Goal: Transaction & Acquisition: Book appointment/travel/reservation

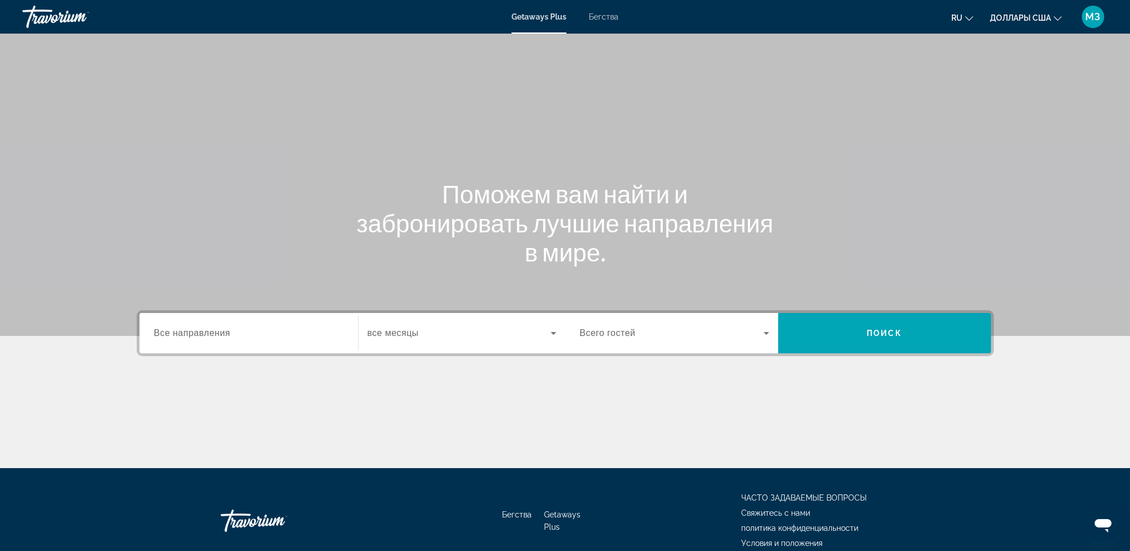
click at [212, 333] on span "Все направления" at bounding box center [192, 333] width 77 height 10
click at [212, 333] on input "Destination Все направления" at bounding box center [248, 333] width 189 height 13
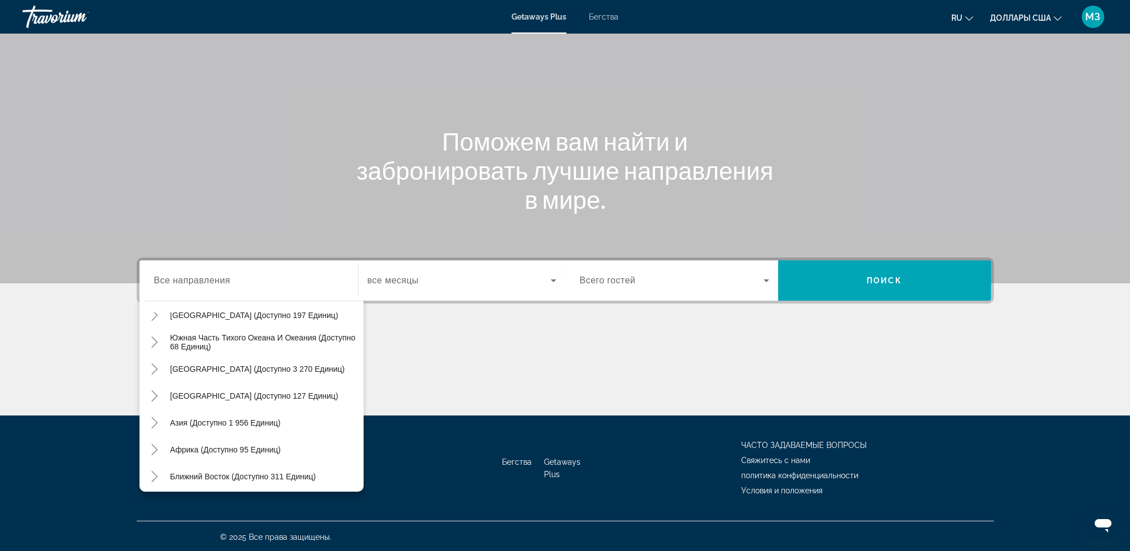
scroll to position [181, 0]
click at [270, 469] on span "Ближний Восток (доступно 311 единиц)" at bounding box center [243, 473] width 146 height 9
type input "**********"
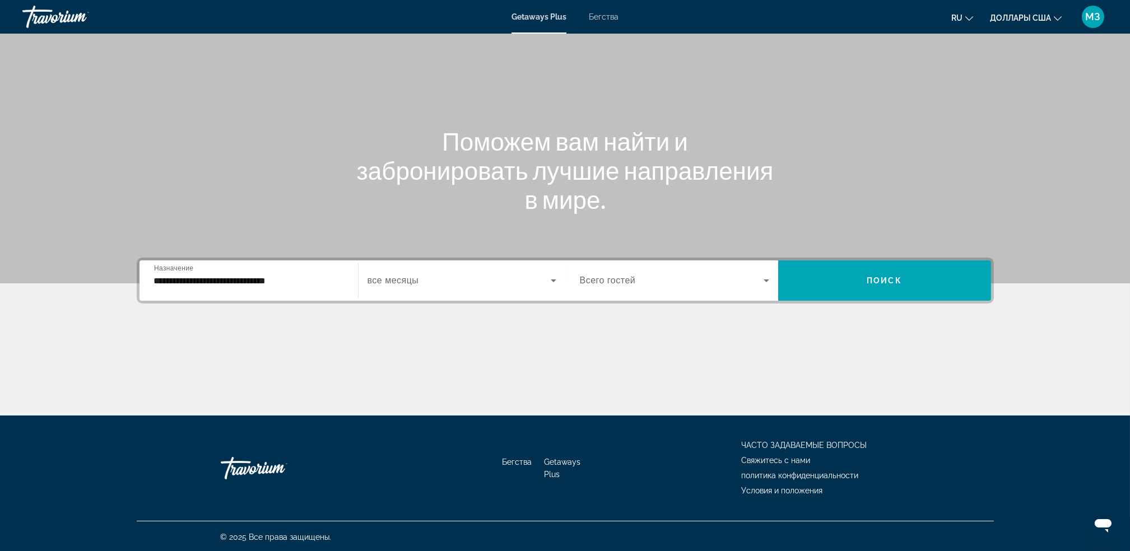
click at [649, 268] on div "Виджет поиска" at bounding box center [674, 280] width 189 height 31
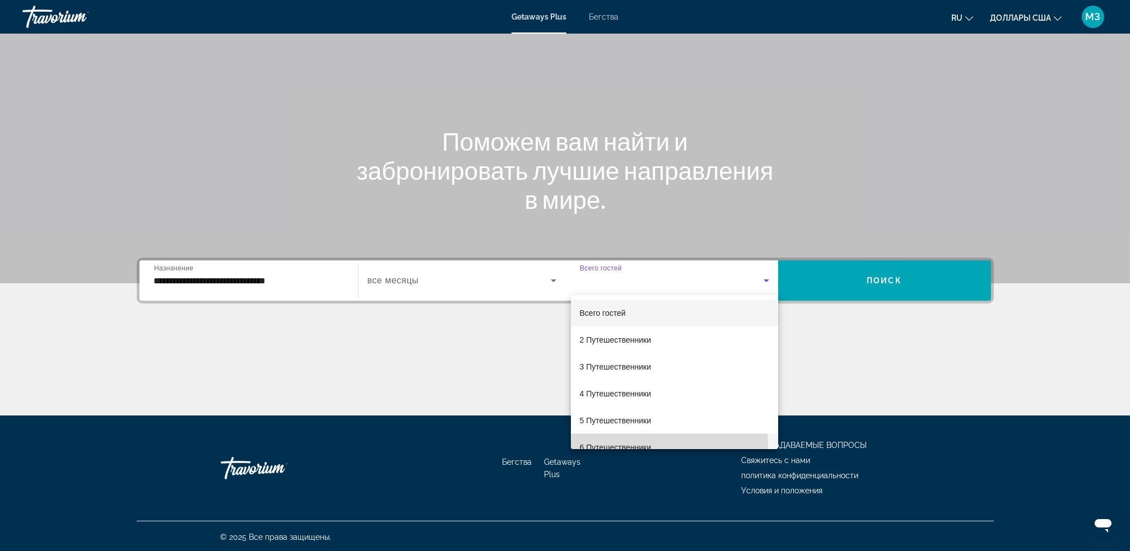
click at [665, 445] on mat-option "6 Путешественники" at bounding box center [674, 447] width 207 height 27
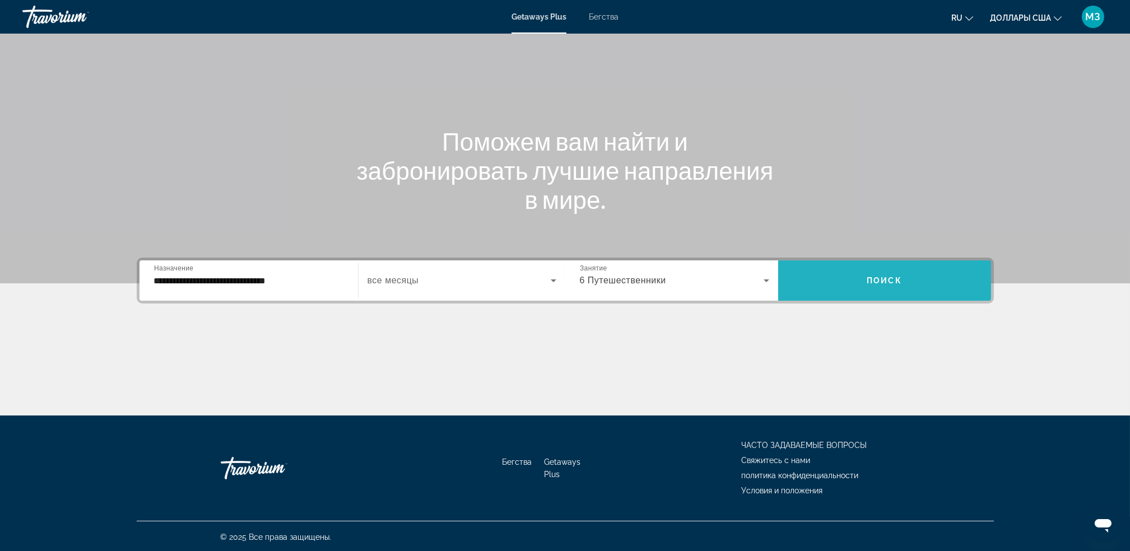
click at [939, 278] on span "Виджет поиска" at bounding box center [884, 280] width 213 height 27
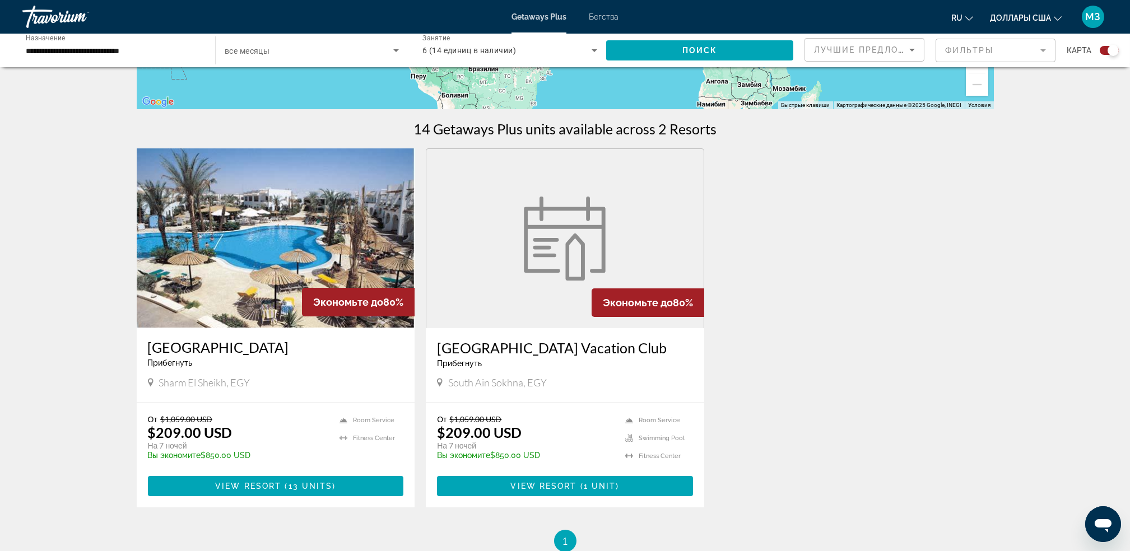
scroll to position [306, 0]
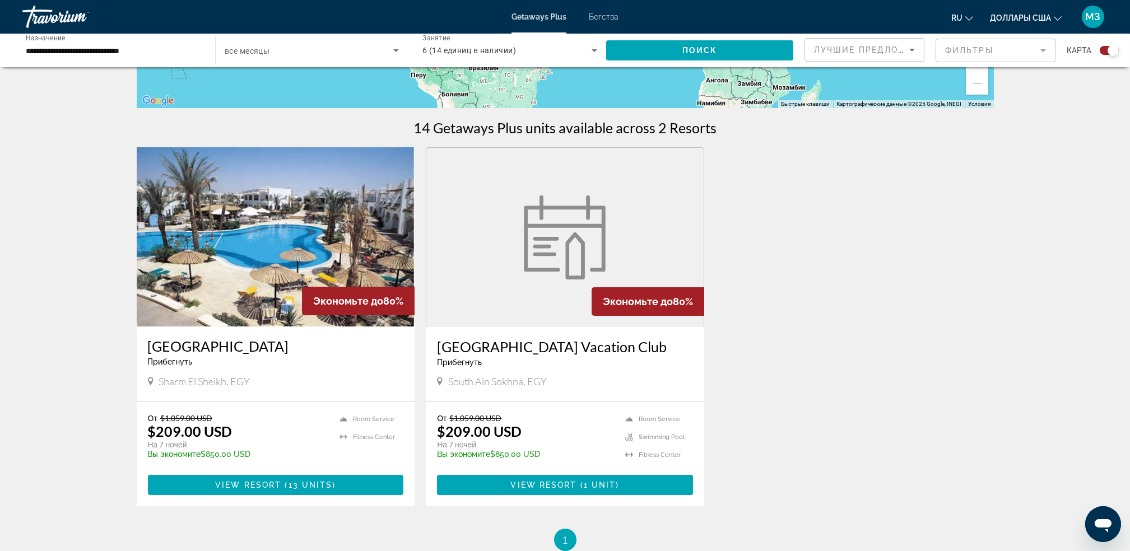
click at [255, 311] on img "Основное содержание" at bounding box center [276, 236] width 278 height 179
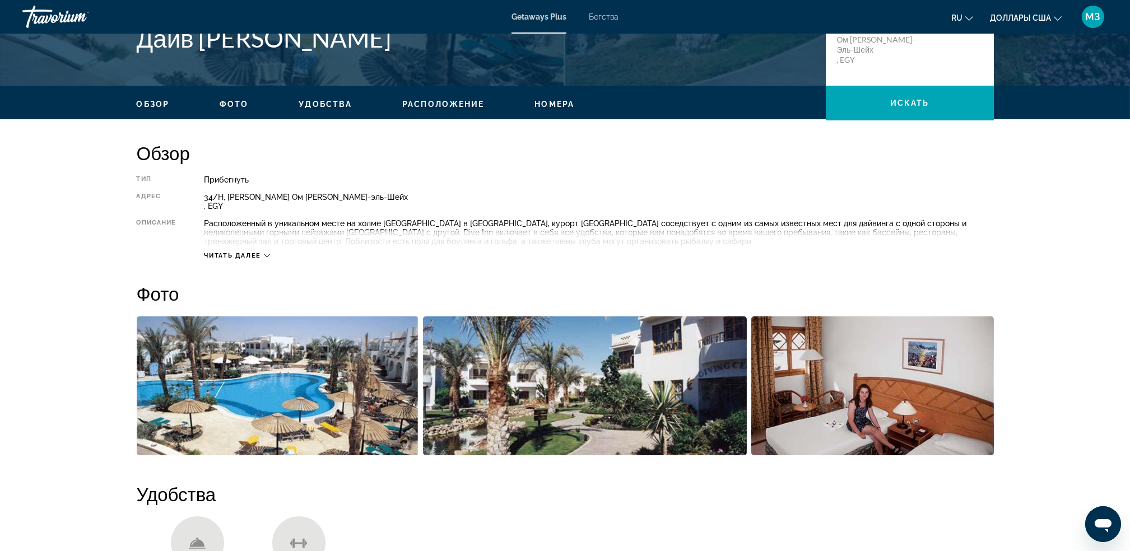
scroll to position [392, 0]
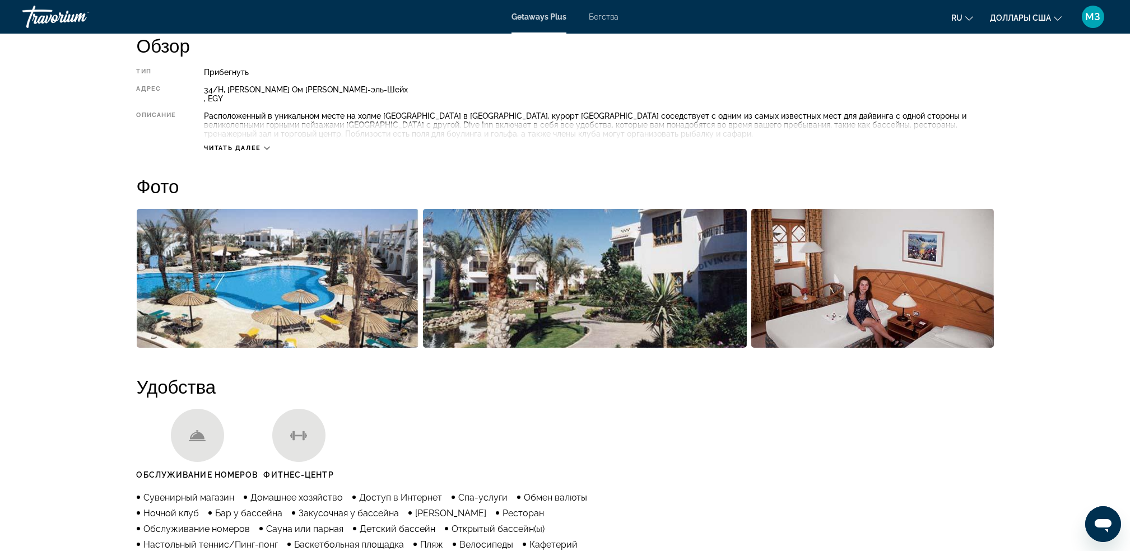
click at [202, 254] on img "Открыть полноэкранный слайдер изображений" at bounding box center [278, 278] width 282 height 139
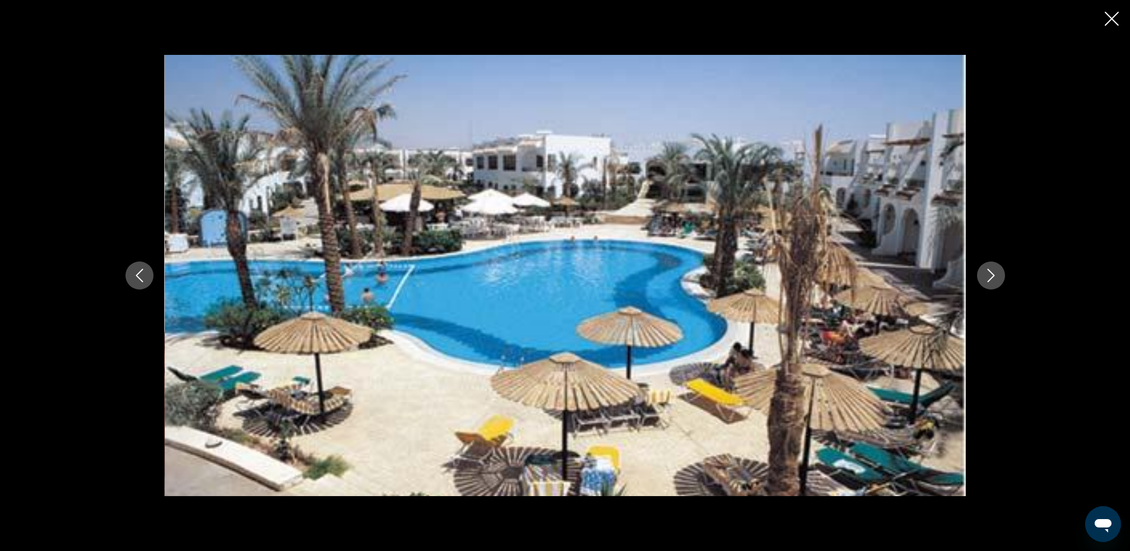
click at [986, 279] on icon "Следующее изображение" at bounding box center [990, 275] width 13 height 13
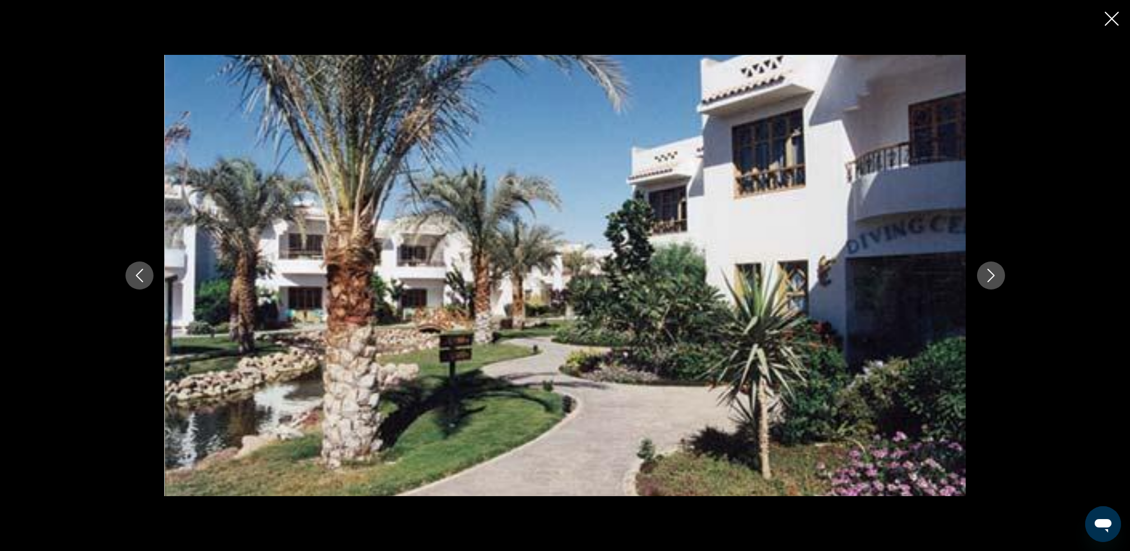
click at [986, 279] on icon "Следующее изображение" at bounding box center [990, 275] width 13 height 13
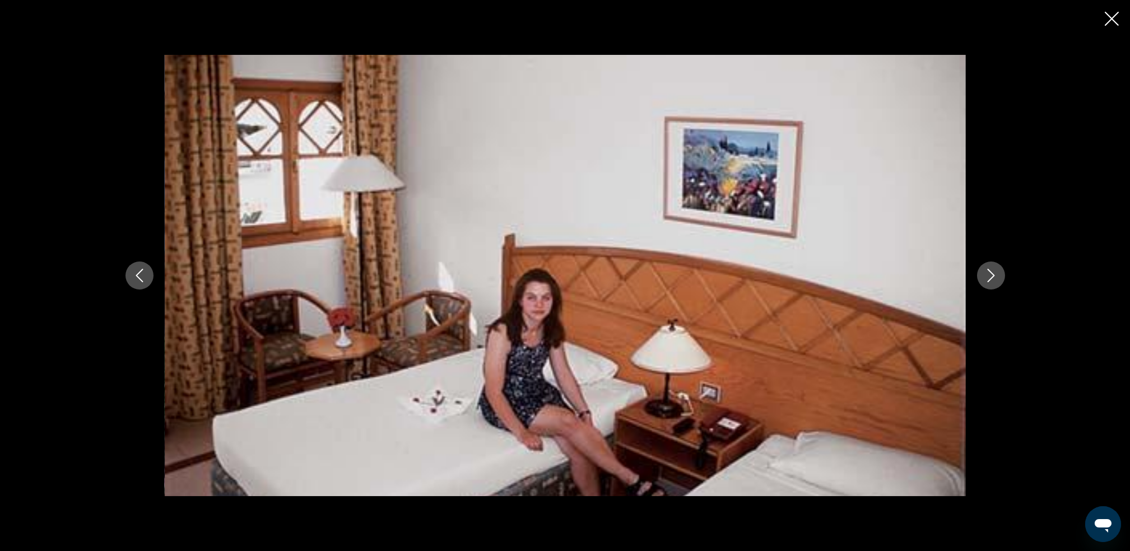
click at [986, 279] on icon "Следующее изображение" at bounding box center [990, 275] width 13 height 13
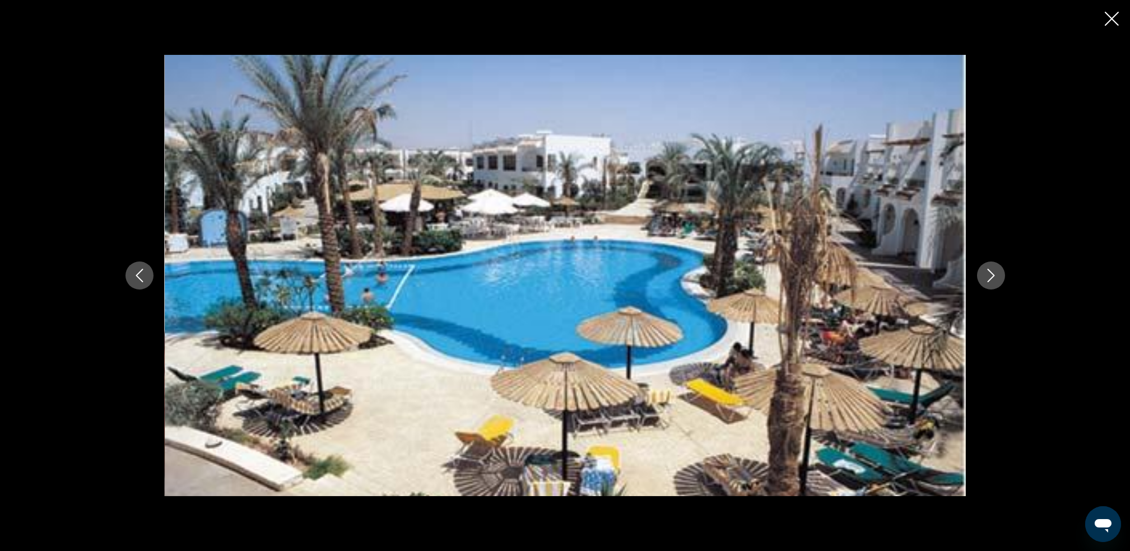
click at [986, 279] on icon "Следующее изображение" at bounding box center [990, 275] width 13 height 13
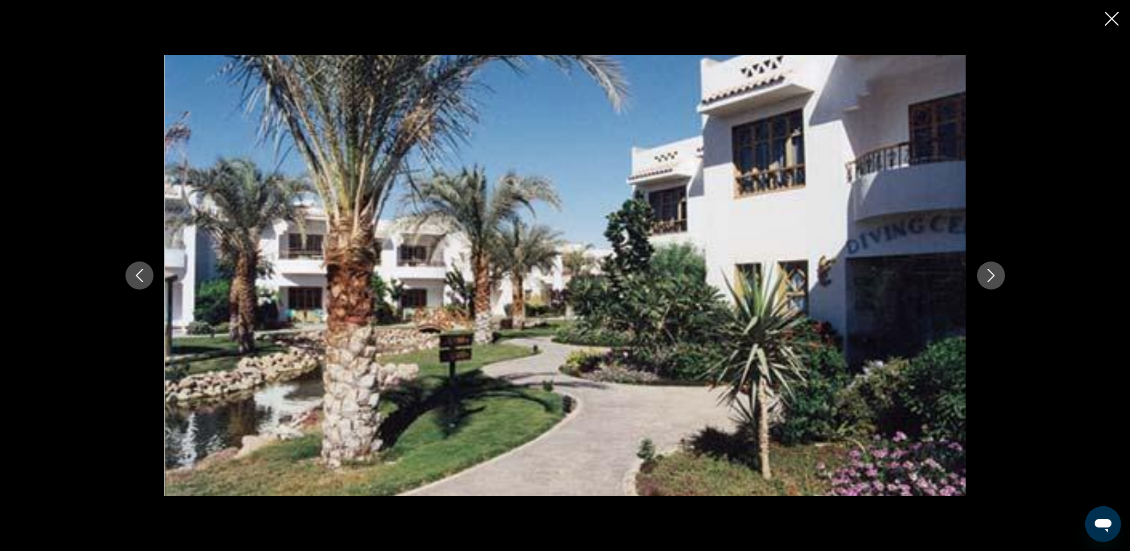
click at [1112, 16] on icon "Закрыть слайд-шоу" at bounding box center [1112, 19] width 14 height 14
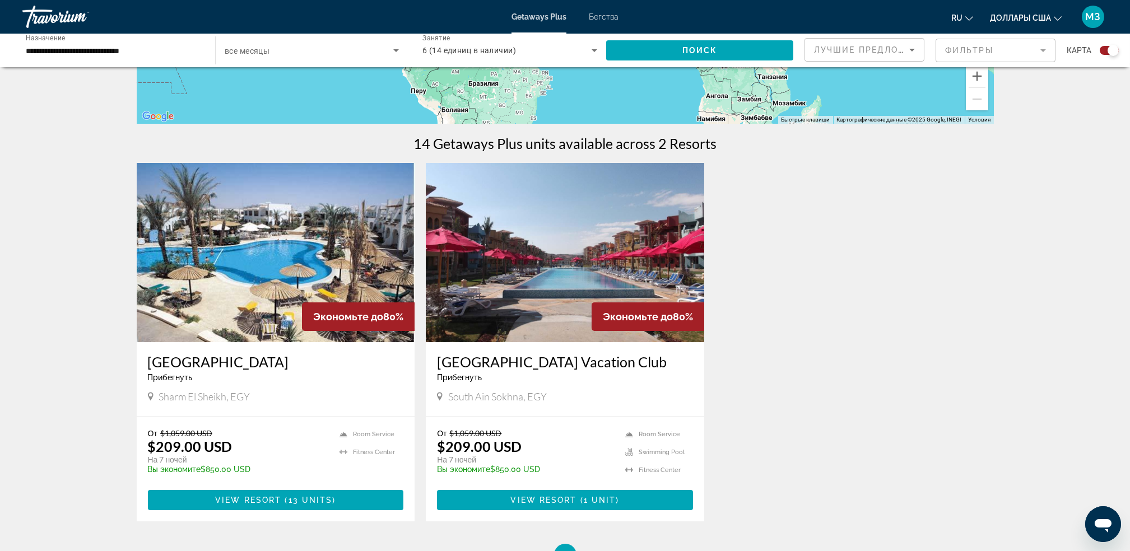
scroll to position [296, 0]
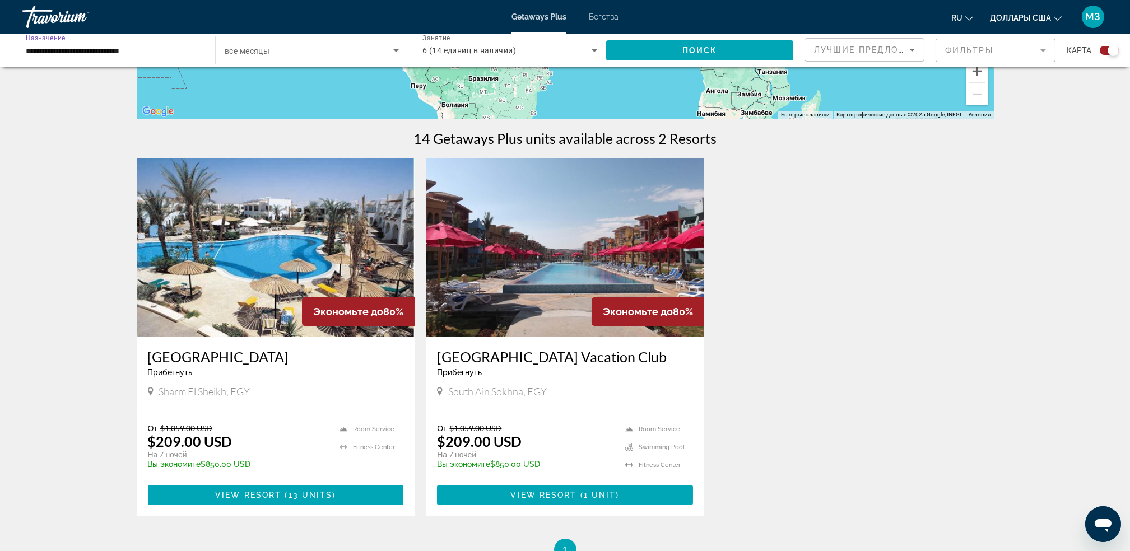
click at [133, 50] on input "**********" at bounding box center [113, 50] width 175 height 13
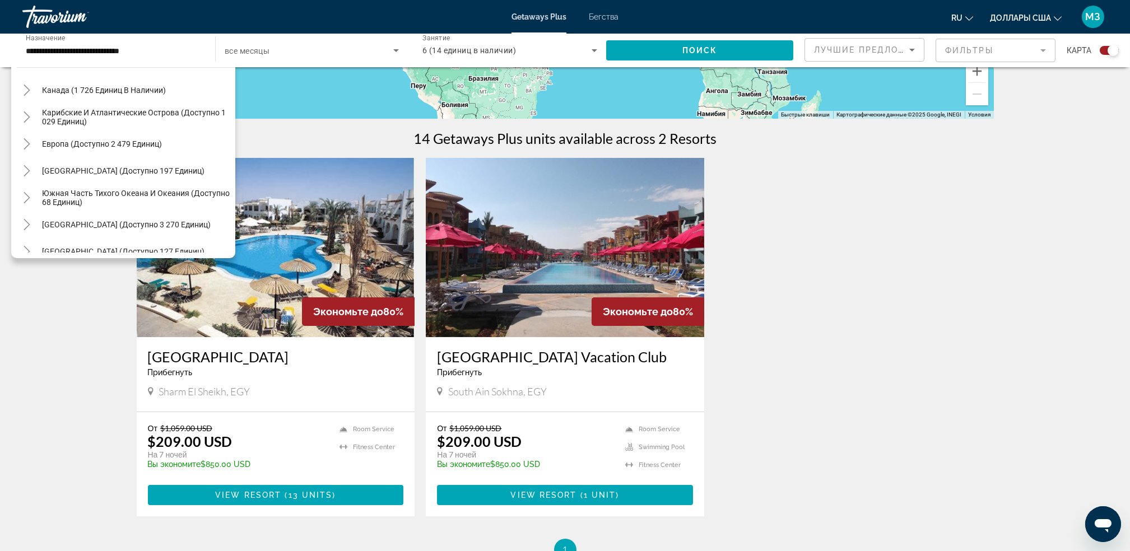
scroll to position [76, 0]
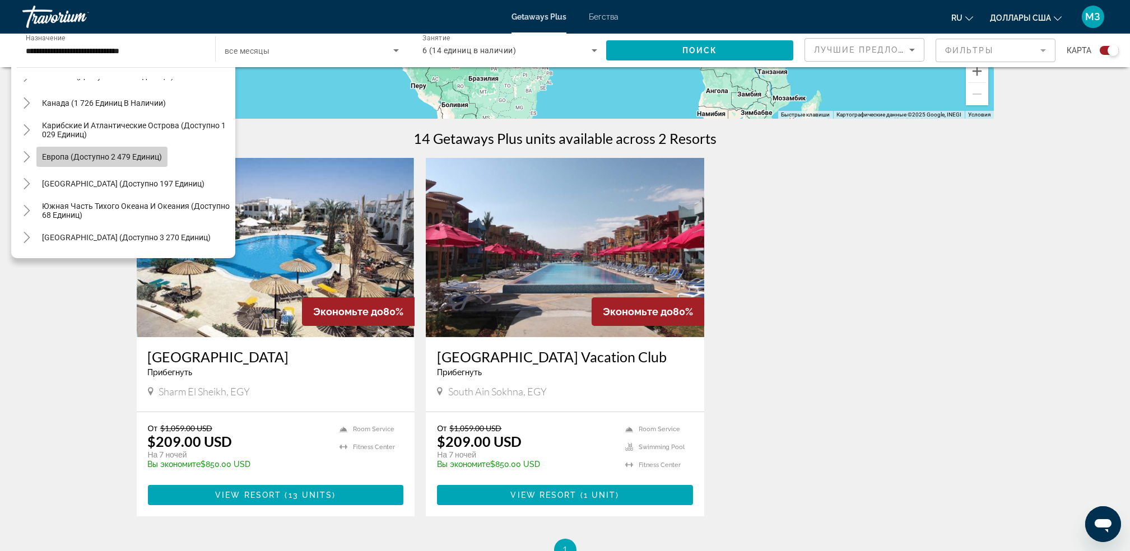
click at [101, 157] on span "Европа (доступно 2 479 единиц)" at bounding box center [102, 156] width 120 height 9
type input "**********"
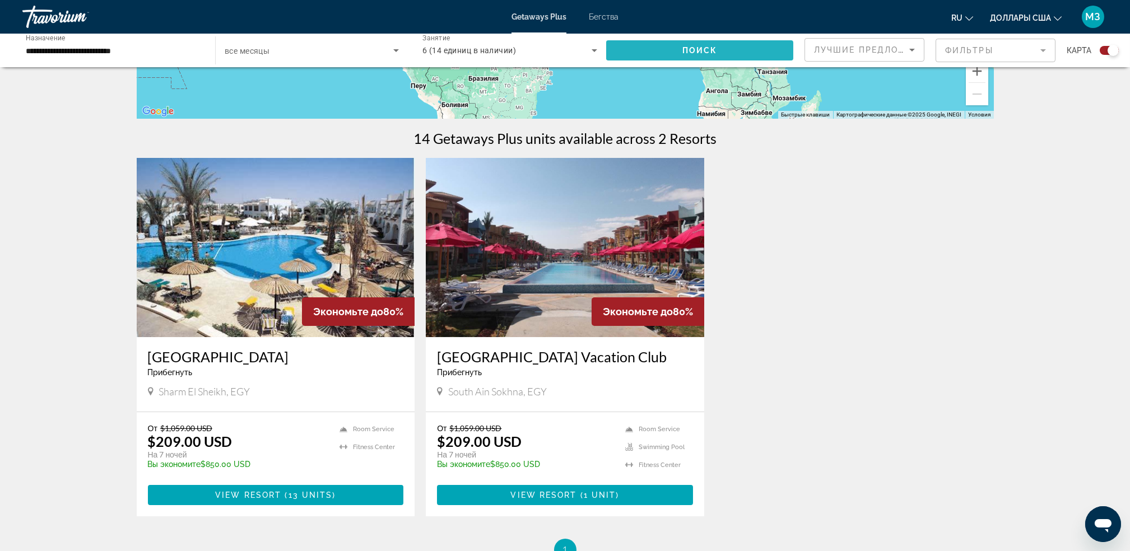
click at [693, 44] on span "Виджет поиска" at bounding box center [699, 50] width 187 height 27
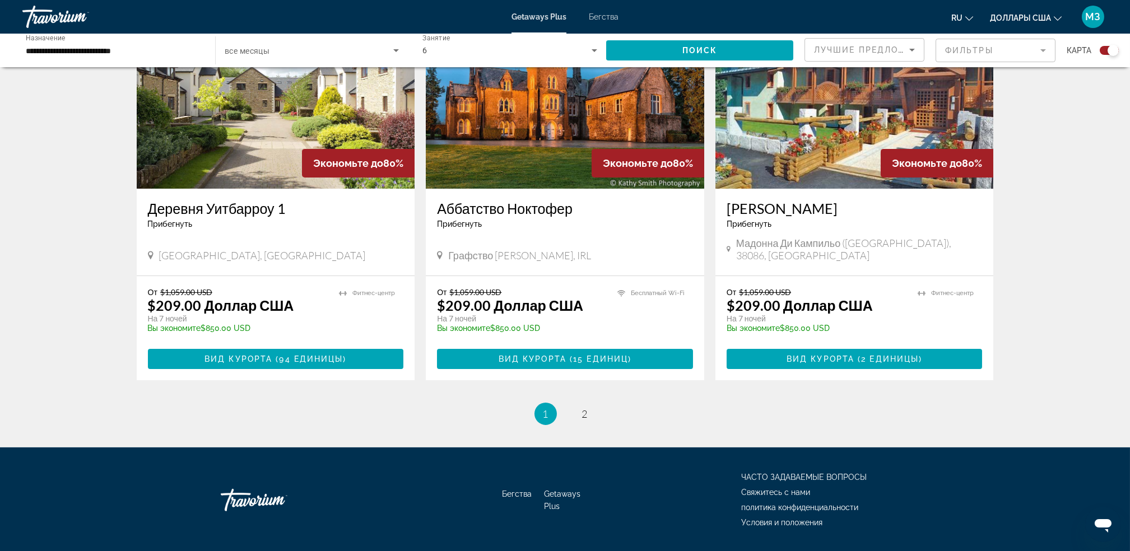
scroll to position [1719, 0]
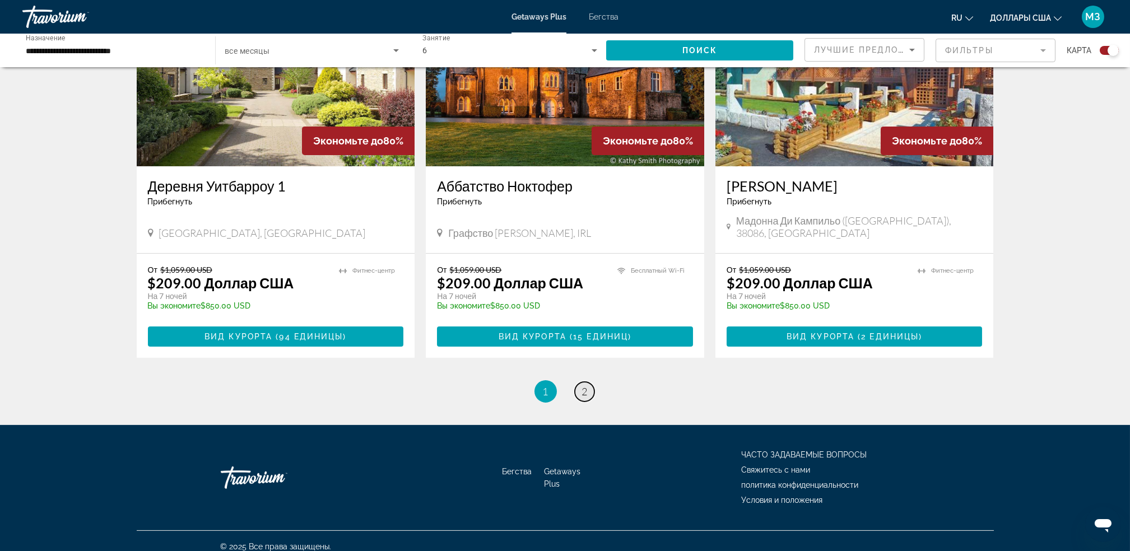
click at [591, 382] on link "страница 2" at bounding box center [585, 392] width 20 height 20
